Goal: Transaction & Acquisition: Book appointment/travel/reservation

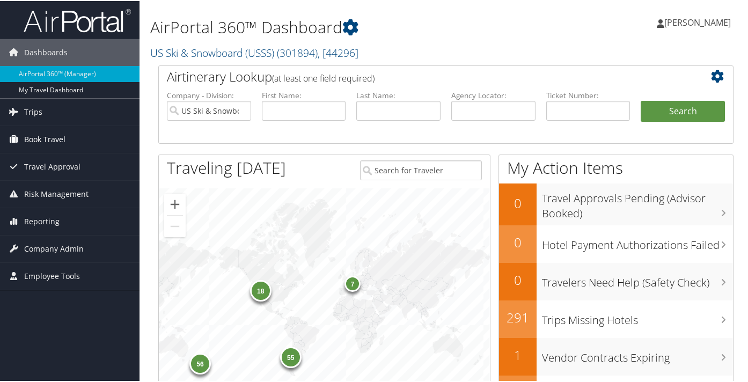
click at [64, 142] on span "Book Travel" at bounding box center [44, 138] width 41 height 27
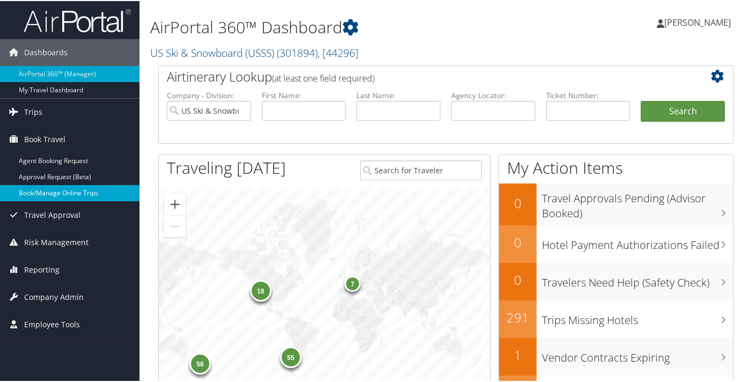
click at [62, 188] on link "Book/Manage Online Trips" at bounding box center [69, 192] width 139 height 16
